Goal: Communication & Community: Participate in discussion

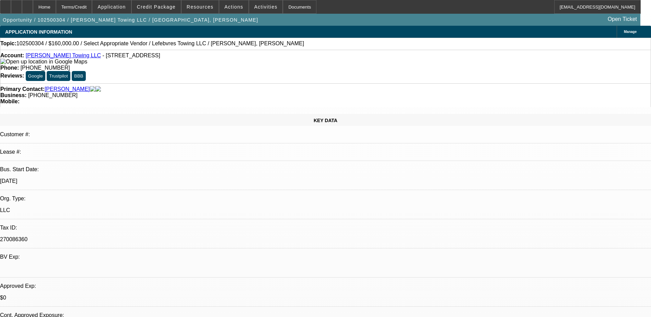
select select "0"
select select "2"
select select "0.1"
select select "4"
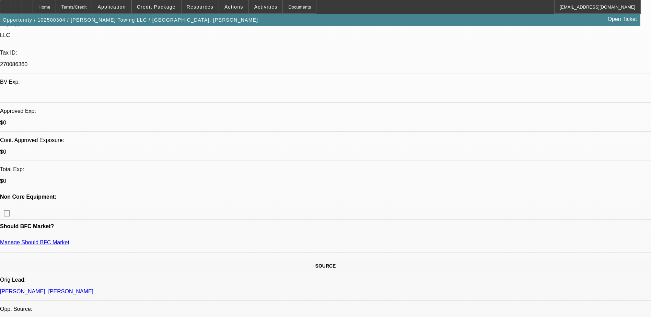
scroll to position [137, 0]
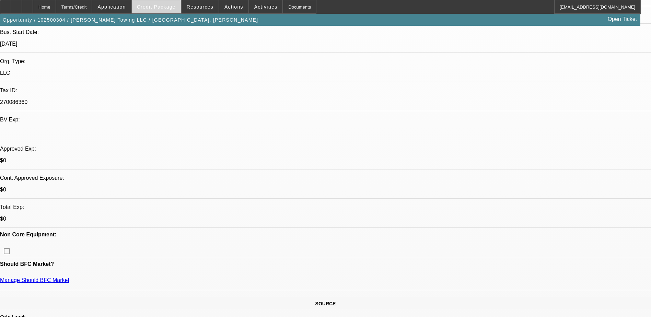
click at [164, 8] on span "Credit Package" at bounding box center [156, 6] width 39 height 5
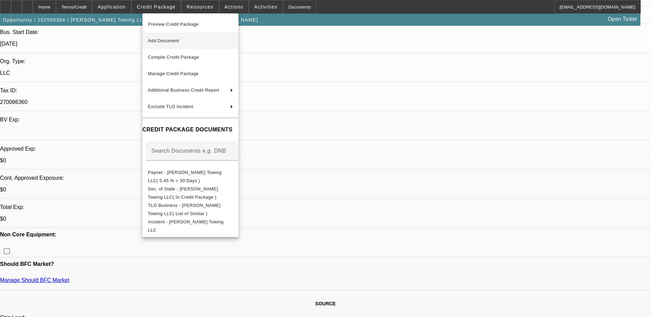
click at [233, 41] on span "Add Document" at bounding box center [190, 41] width 85 height 8
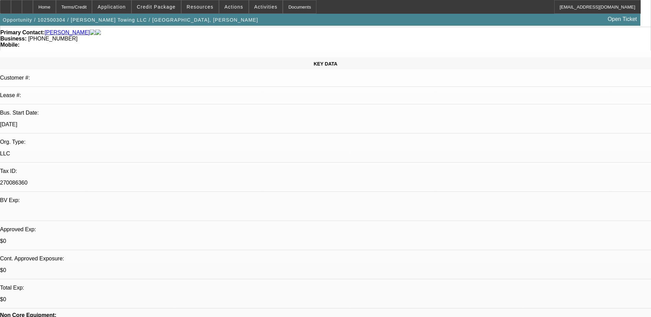
scroll to position [0, 0]
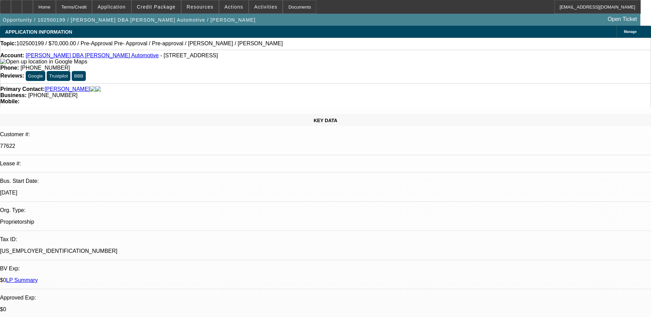
select select "0"
select select "0.1"
select select "4"
select select "0"
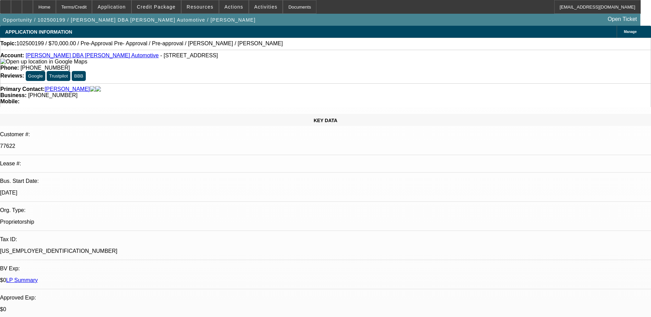
select select "0"
select select "0.1"
select select "4"
select select "0"
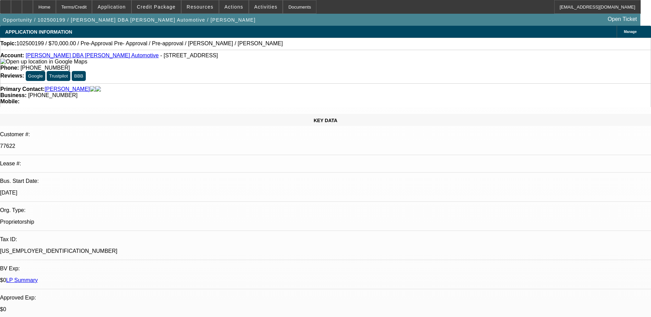
select select "3"
select select "0.1"
select select "4"
select select "0"
select select "2"
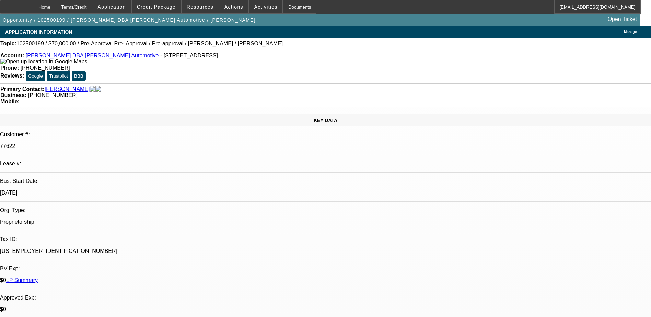
select select "2"
select select "0.1"
select select "4"
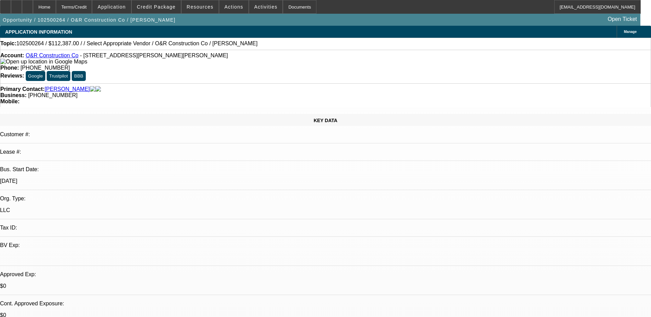
select select "0"
select select "2"
select select "0.1"
select select "4"
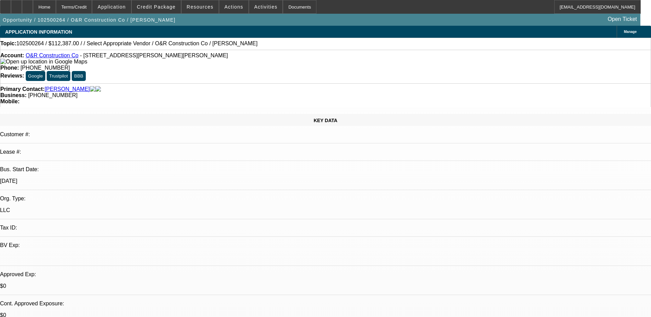
scroll to position [95, 0]
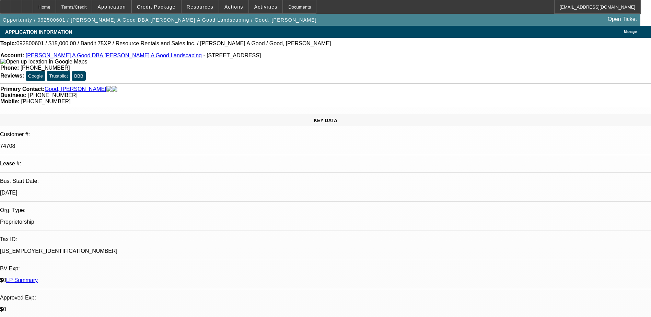
select select "0"
select select "3"
select select "0"
select select "6"
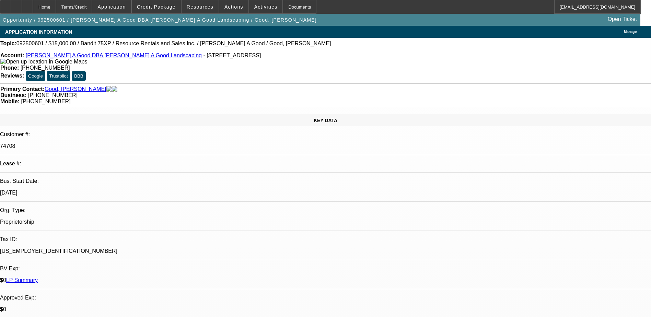
select select "0"
select select "3"
select select "0"
select select "6"
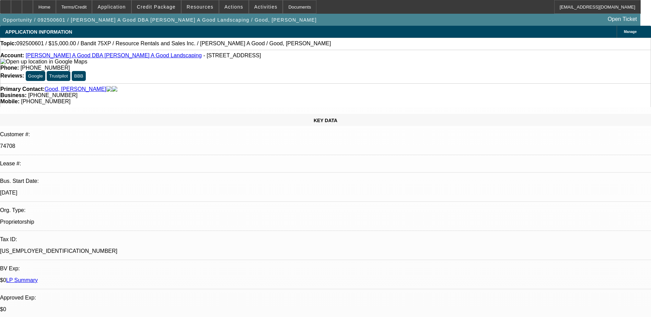
select select "0"
select select "3"
select select "0"
select select "2"
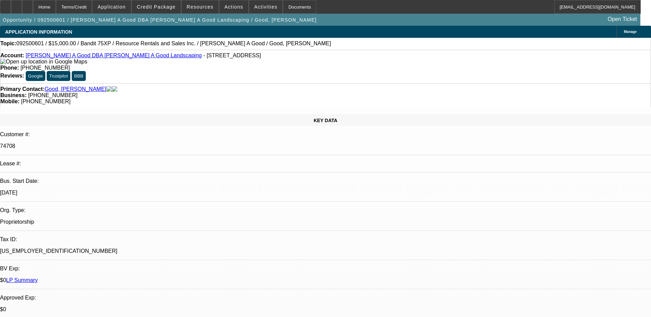
select select "0"
select select "3"
select select "0"
select select "2"
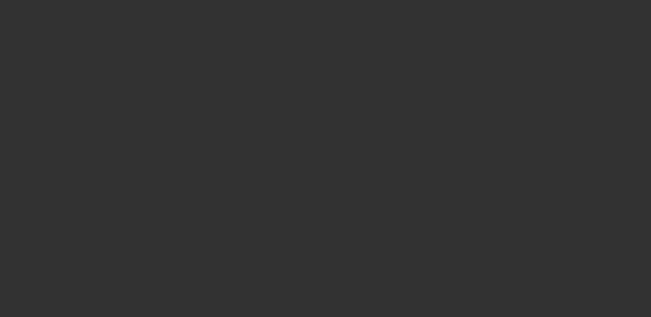
select select "0"
select select "2"
select select "0"
select select "6"
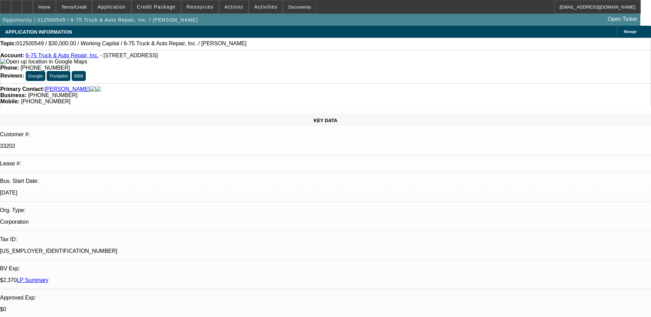
drag, startPoint x: 385, startPoint y: 75, endPoint x: 344, endPoint y: 81, distance: 41.3
click at [344, 83] on div "Primary Contact: [PERSON_NAME] Business: [PHONE_NUMBER] Mobile: [PHONE_NUMBER]" at bounding box center [325, 95] width 651 height 24
copy span "[PHONE_NUMBER]"
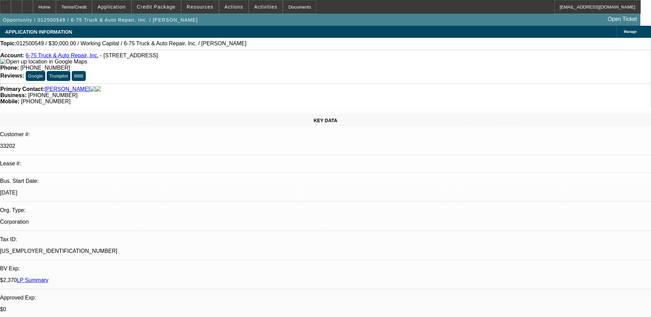
radio input "true"
type textarea "Steve said he is still looking to do this before the end of the year. Just said…"
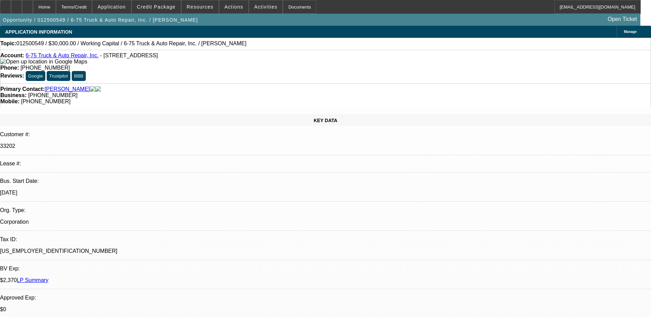
radio input "true"
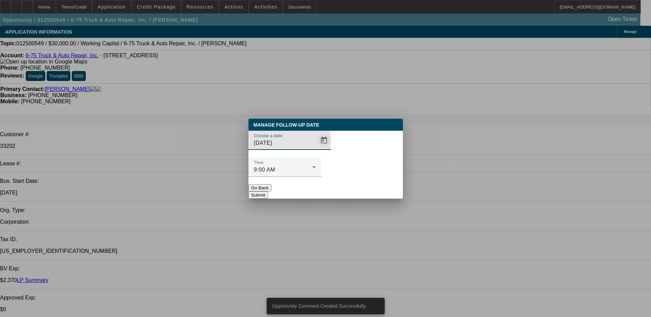
click at [318, 149] on span "Open calendar" at bounding box center [324, 140] width 16 height 16
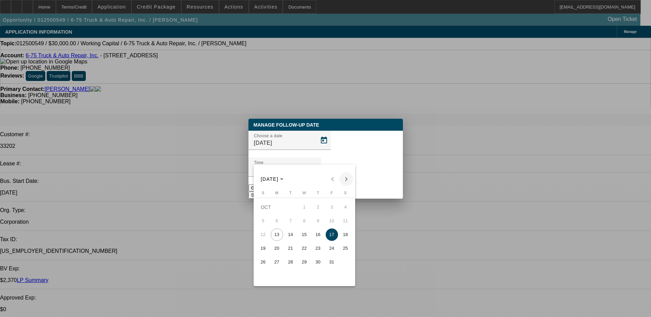
click at [348, 177] on span "Next month" at bounding box center [346, 179] width 14 height 14
click at [334, 181] on span "Previous month" at bounding box center [333, 179] width 14 height 14
click at [346, 181] on span "Next month" at bounding box center [346, 179] width 14 height 14
click at [275, 224] on span "3" at bounding box center [277, 221] width 12 height 12
type input "11/3/2025"
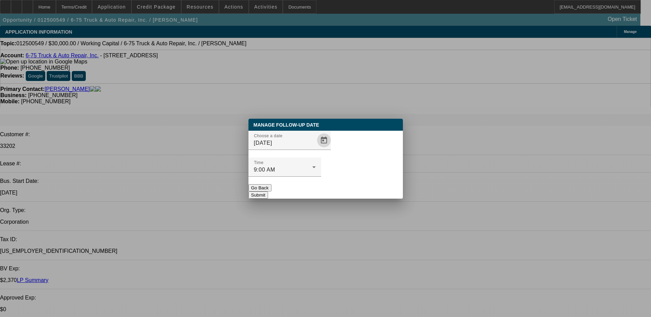
click at [347, 186] on div "Manage Follow-Up Date Choose a date 11/3/2025 Time 9:00 AM Go Back Submit" at bounding box center [325, 159] width 154 height 80
click at [268, 192] on button "Submit" at bounding box center [258, 195] width 20 height 7
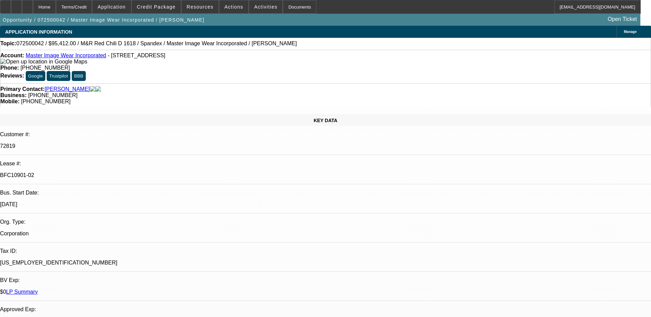
select select "0"
select select "0.1"
select select "4"
select select "0"
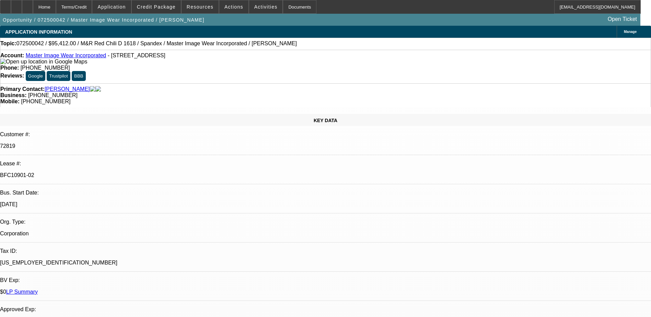
select select "0"
select select "0.1"
select select "4"
select select "0"
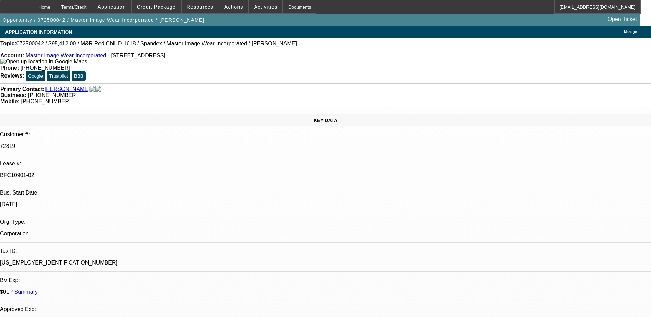
select select "3"
select select "0.1"
select select "4"
select select "0"
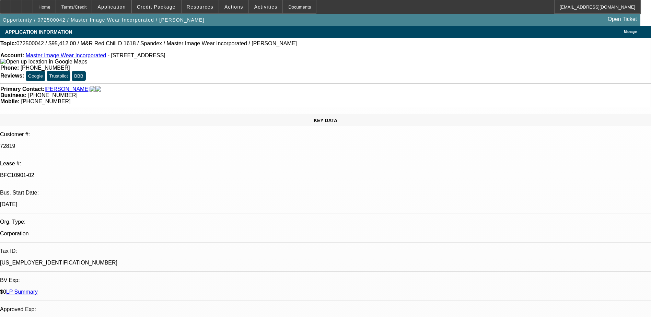
select select "3"
select select "0.1"
select select "4"
click at [33, 7] on div at bounding box center [27, 7] width 11 height 14
select select "0"
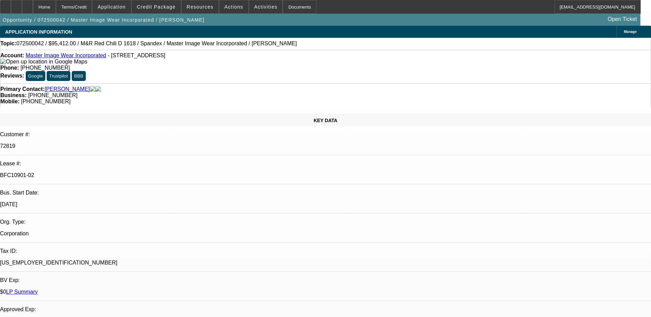
select select "0"
select select "0.1"
select select "0"
select select "0.1"
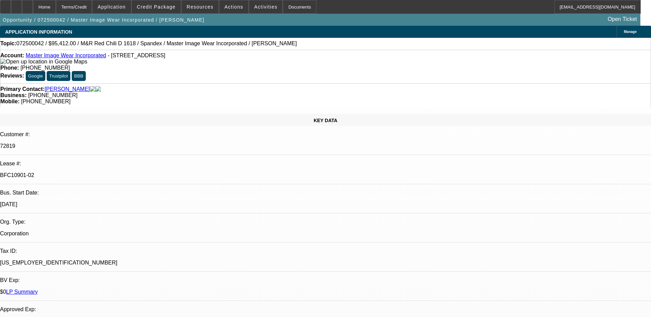
select select "0"
select select "0.1"
select select "0"
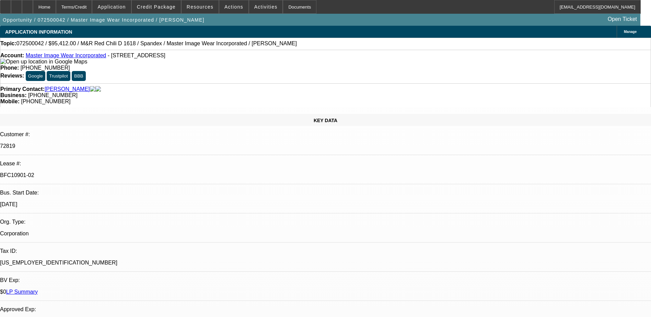
select select "0.1"
select select "1"
select select "4"
select select "1"
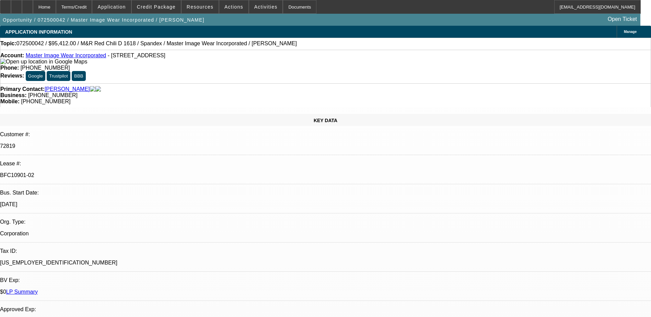
select select "1"
select select "4"
select select "1"
select select "3"
select select "4"
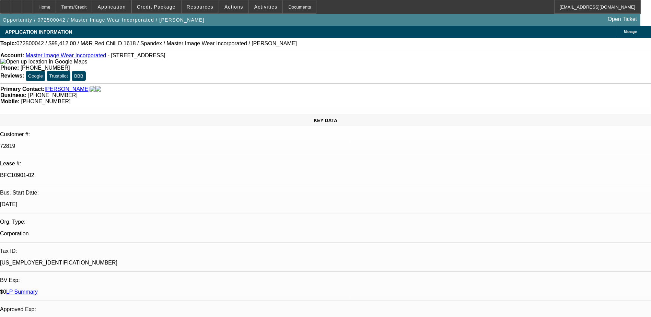
select select "1"
select select "3"
select select "4"
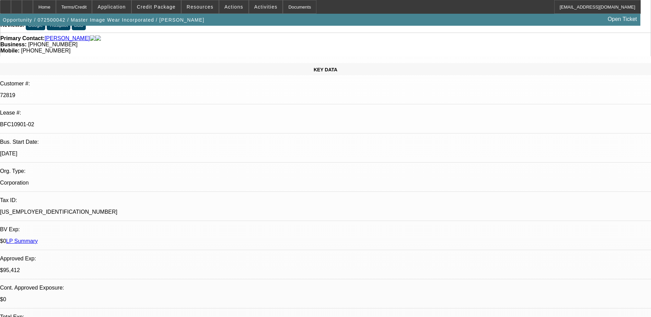
scroll to position [69, 0]
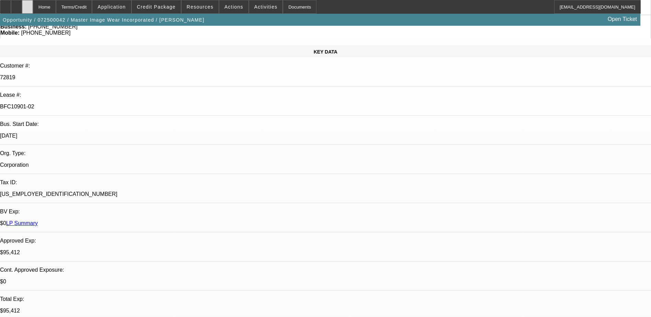
click at [33, 7] on div at bounding box center [27, 7] width 11 height 14
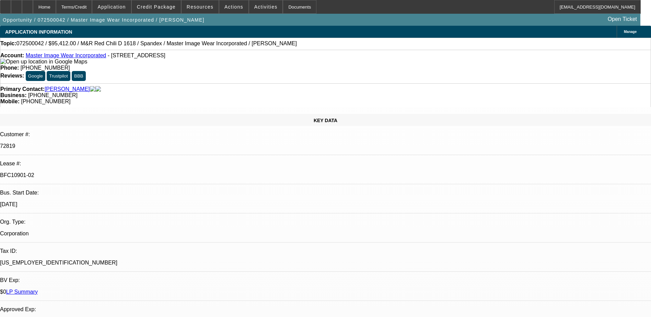
select select "0"
select select "0.1"
select select "0"
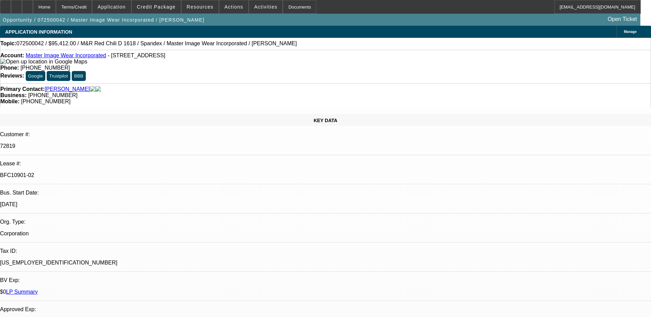
select select "0.1"
select select "0"
select select "0.1"
select select "0"
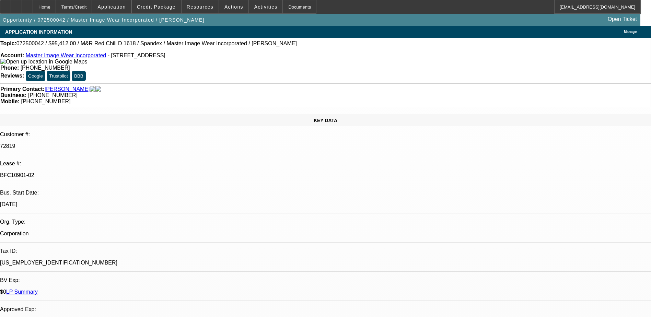
select select "0"
select select "0.1"
select select "1"
select select "4"
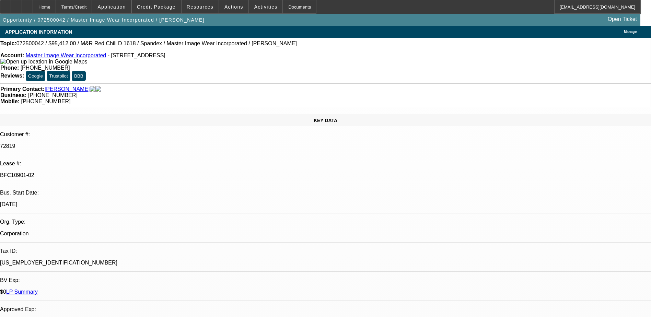
select select "1"
select select "4"
select select "1"
select select "3"
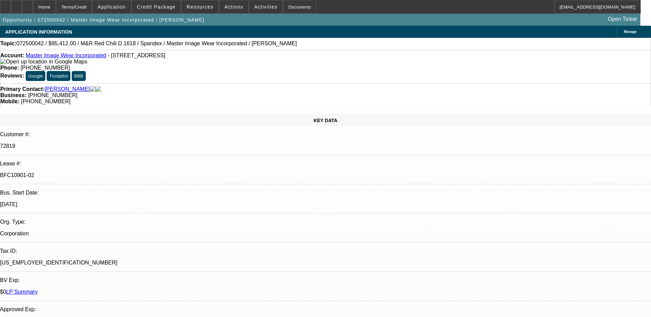
select select "4"
select select "1"
select select "3"
select select "4"
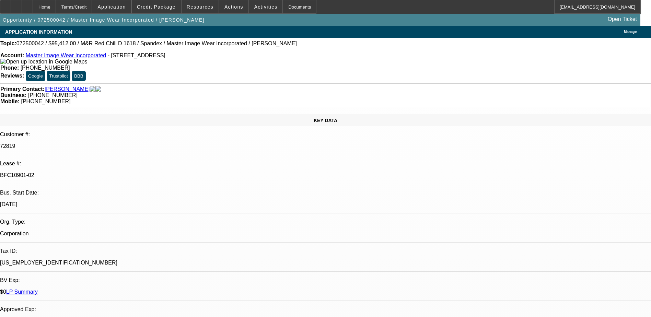
click at [91, 58] on link "Master Image Wear Incorporated" at bounding box center [66, 56] width 80 height 6
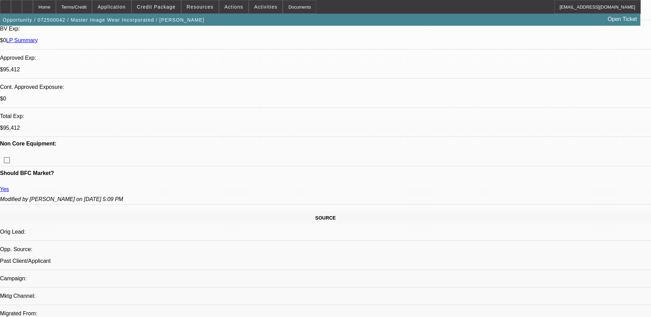
scroll to position [206, 0]
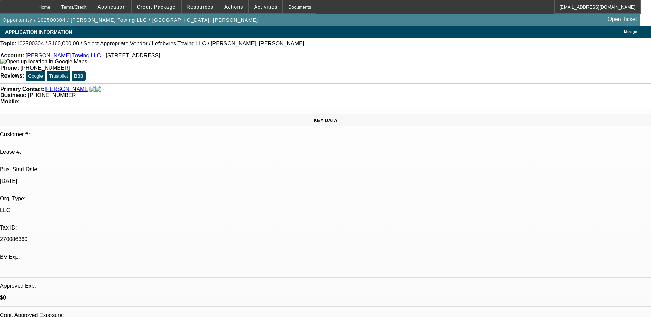
select select "0"
select select "2"
select select "0.1"
select select "4"
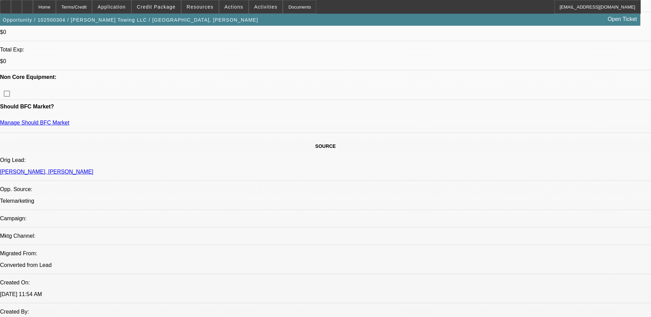
scroll to position [343, 0]
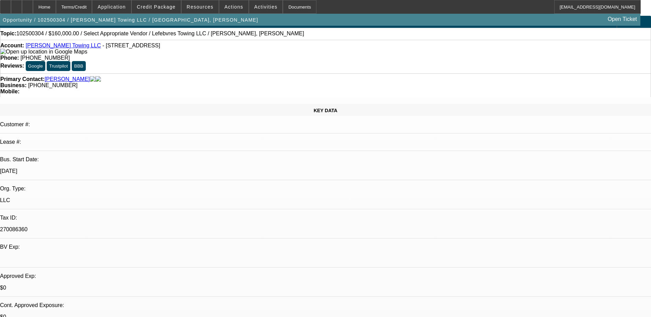
scroll to position [0, 0]
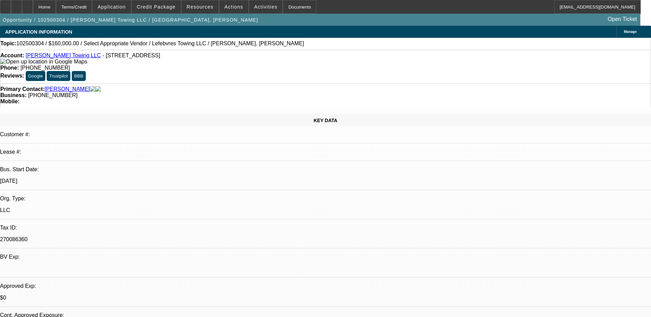
click at [65, 58] on link "[PERSON_NAME] Towing LLC" at bounding box center [63, 56] width 75 height 6
